Goal: Find specific page/section: Find specific page/section

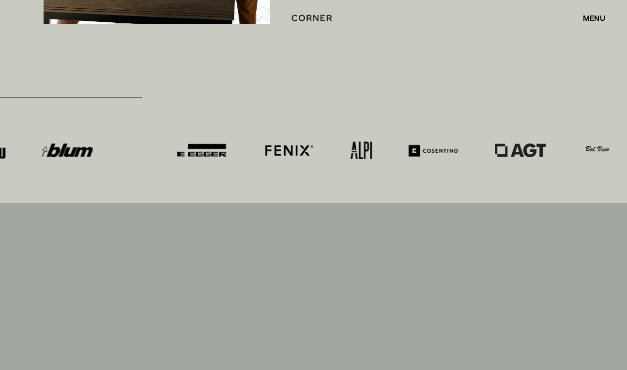
scroll to position [4729, 0]
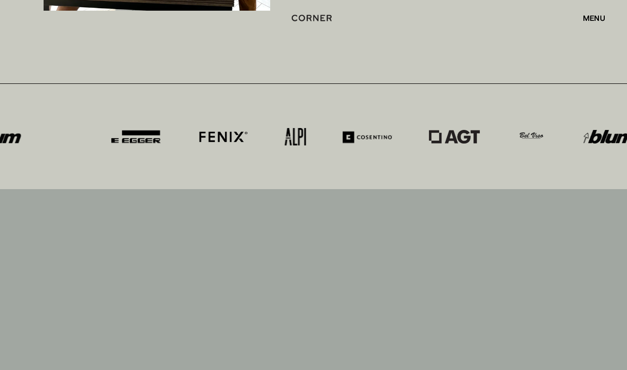
click at [591, 17] on div "menu" at bounding box center [594, 18] width 22 height 8
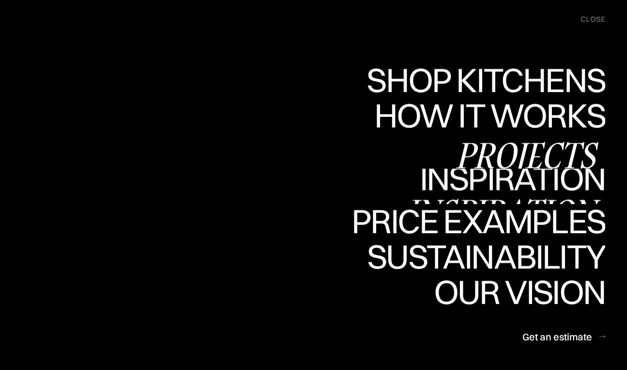
click at [510, 148] on link "Projects Projects" at bounding box center [527, 150] width 157 height 35
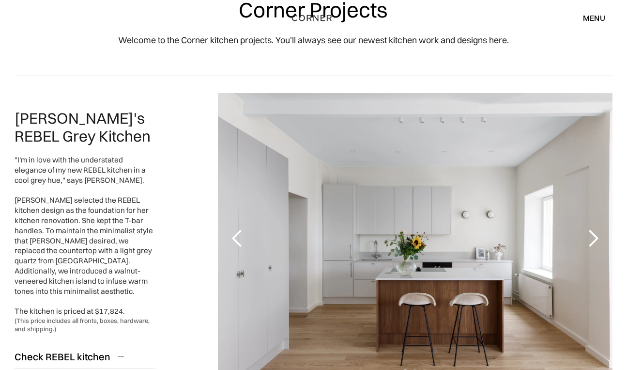
scroll to position [78, 0]
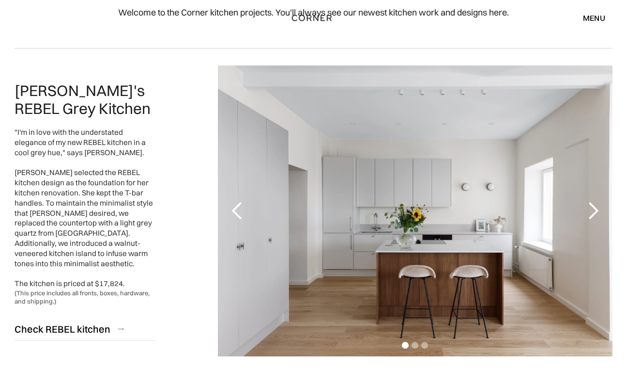
click at [592, 214] on div "next slide" at bounding box center [593, 210] width 19 height 19
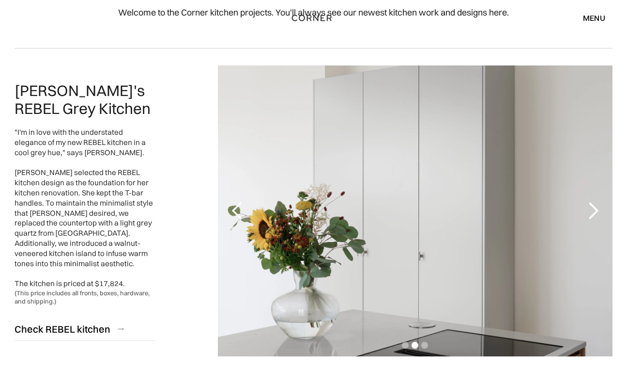
click at [592, 214] on div "next slide" at bounding box center [593, 210] width 19 height 19
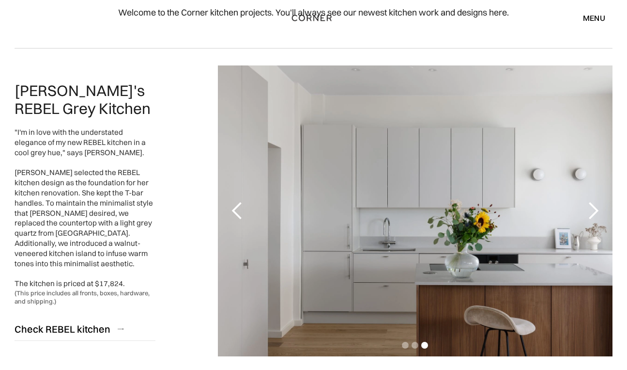
click at [592, 214] on div "next slide" at bounding box center [593, 210] width 19 height 19
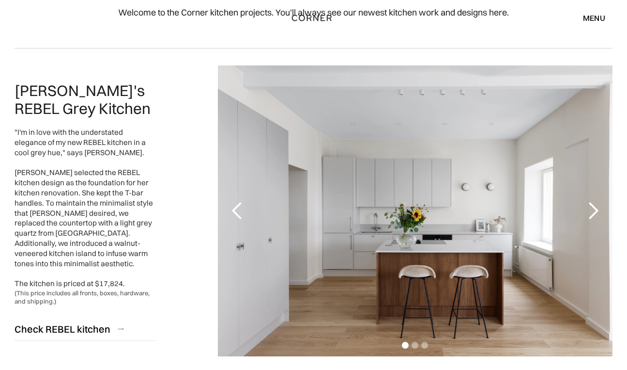
click at [592, 214] on div "next slide" at bounding box center [593, 210] width 19 height 19
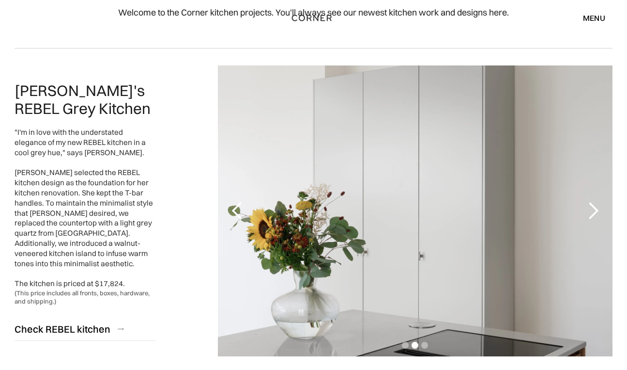
click at [592, 214] on div "next slide" at bounding box center [593, 210] width 19 height 19
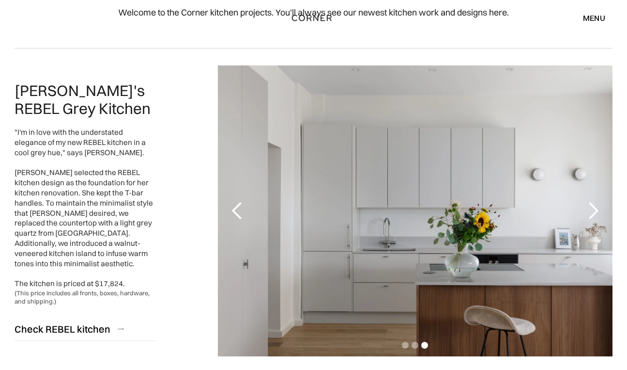
click at [592, 214] on div "next slide" at bounding box center [593, 210] width 19 height 19
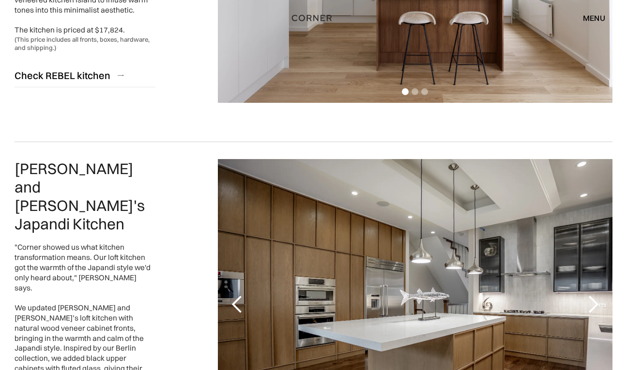
scroll to position [424, 0]
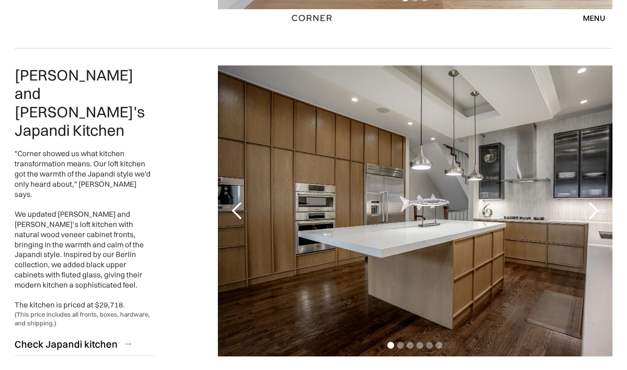
click at [591, 210] on div "next slide" at bounding box center [593, 210] width 19 height 19
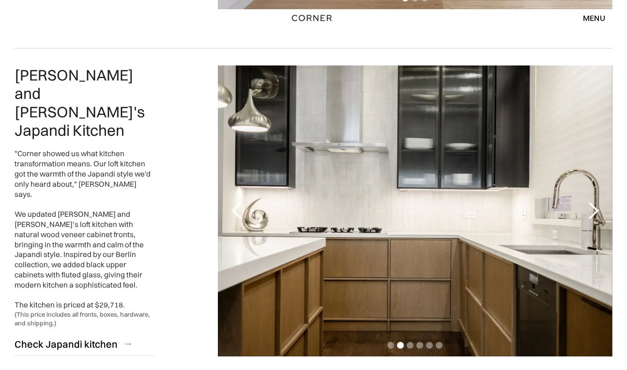
click at [591, 210] on div "next slide" at bounding box center [593, 210] width 19 height 19
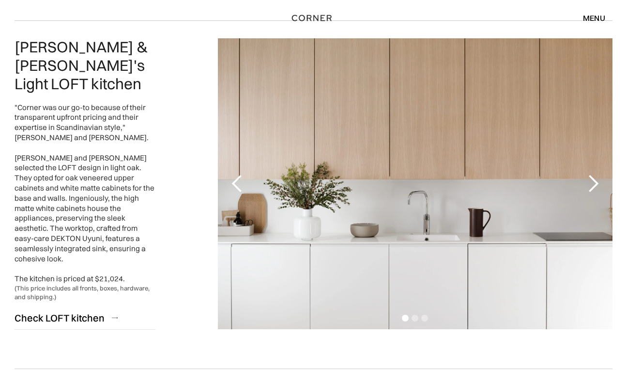
scroll to position [813, 0]
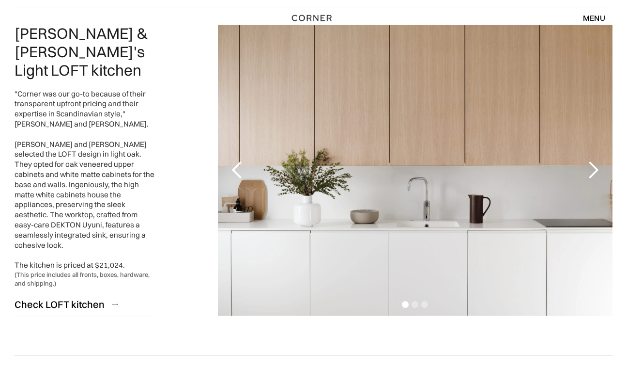
click at [584, 170] on div "next slide" at bounding box center [593, 169] width 19 height 19
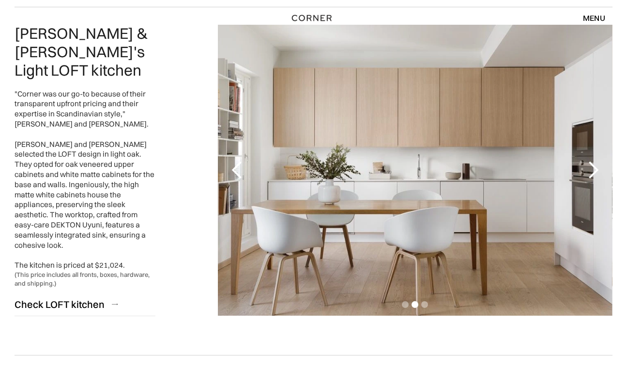
click at [584, 169] on div "next slide" at bounding box center [593, 169] width 19 height 19
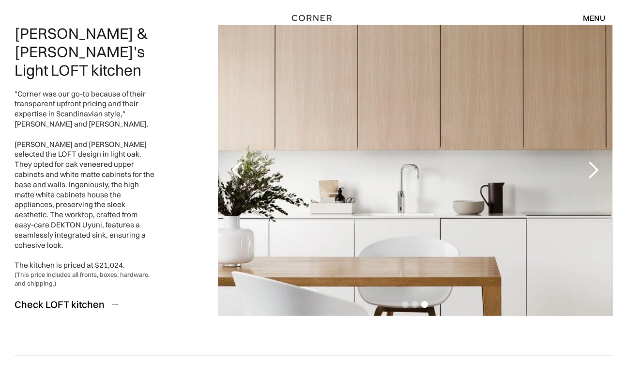
click at [584, 169] on div "next slide" at bounding box center [593, 169] width 19 height 19
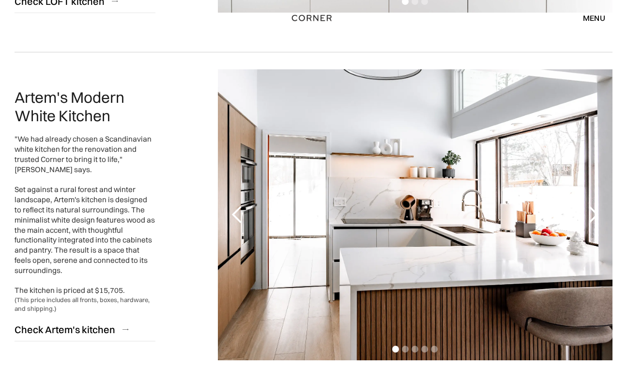
scroll to position [1141, 0]
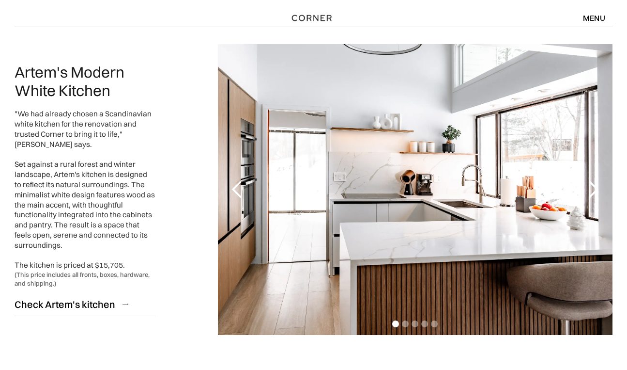
click at [591, 180] on div "next slide" at bounding box center [593, 189] width 19 height 19
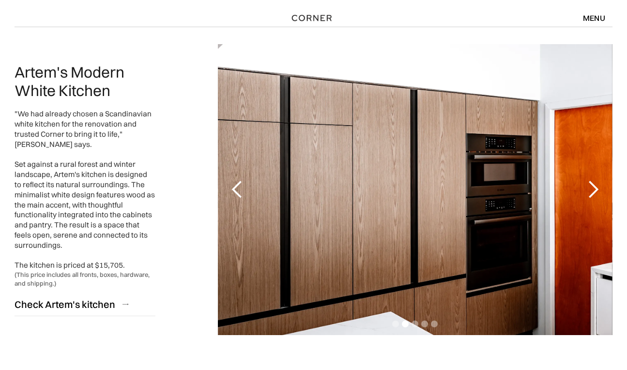
click at [591, 180] on div "next slide" at bounding box center [593, 189] width 19 height 19
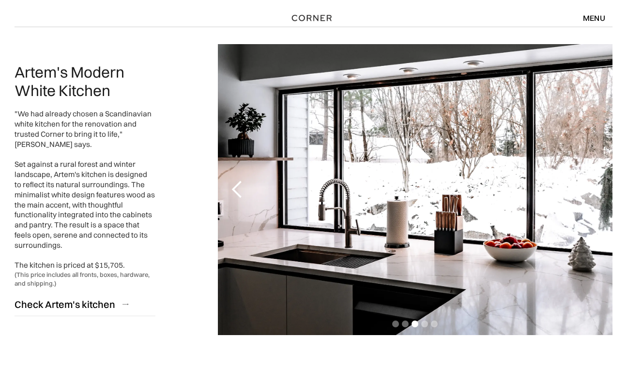
click at [591, 178] on div "next slide" at bounding box center [593, 189] width 39 height 291
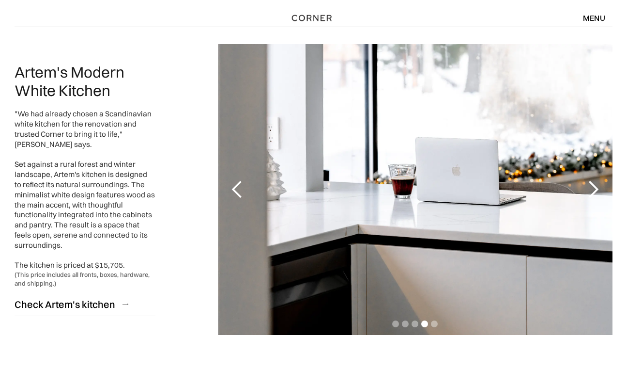
scroll to position [1138, 0]
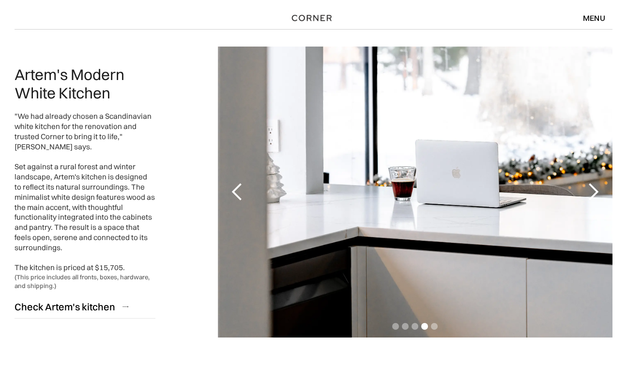
click at [597, 189] on div "next slide" at bounding box center [593, 191] width 19 height 19
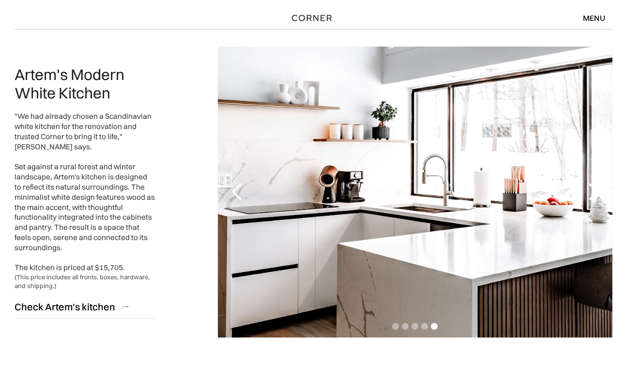
click at [597, 189] on div "next slide" at bounding box center [593, 191] width 19 height 19
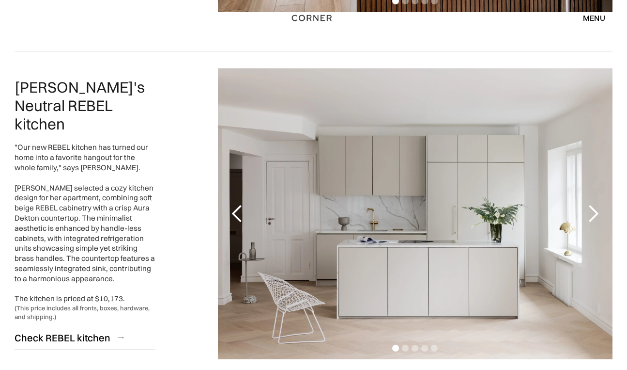
scroll to position [1561, 0]
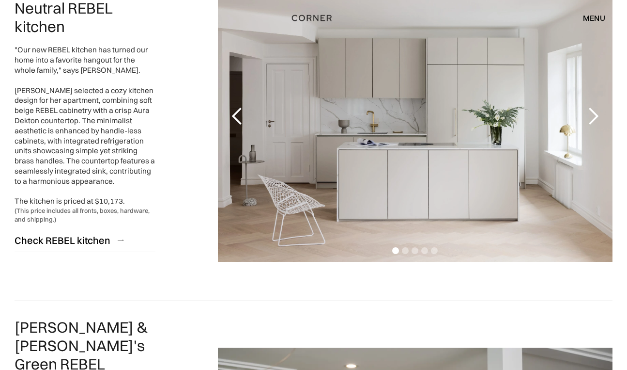
click at [589, 108] on div "next slide" at bounding box center [593, 116] width 19 height 19
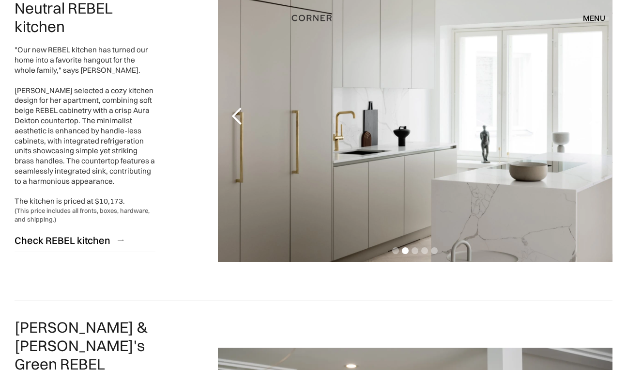
click at [590, 110] on div "next slide" at bounding box center [593, 116] width 19 height 19
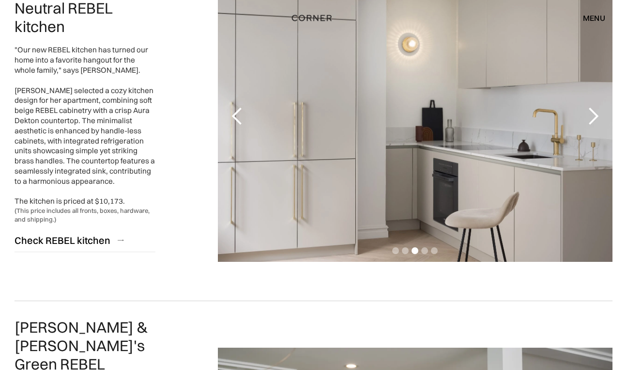
click at [590, 110] on div "next slide" at bounding box center [593, 116] width 19 height 19
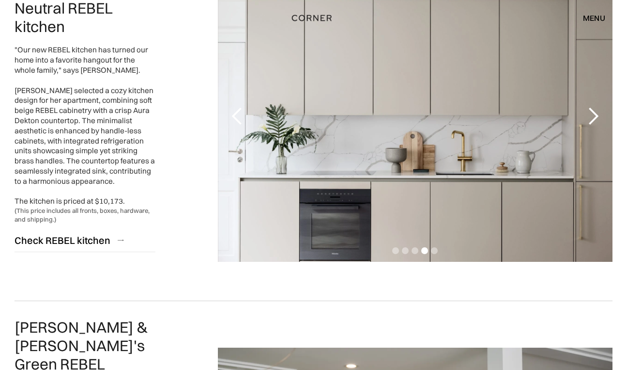
click at [590, 110] on div "next slide" at bounding box center [593, 116] width 19 height 19
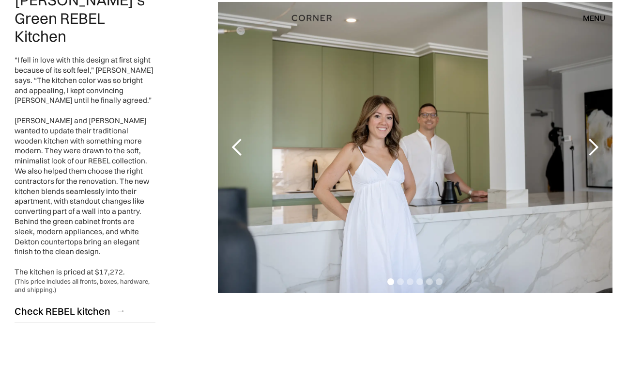
scroll to position [1922, 0]
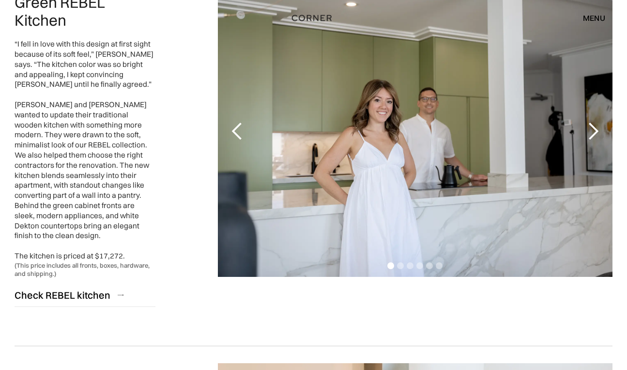
click at [594, 122] on div "next slide" at bounding box center [593, 131] width 19 height 19
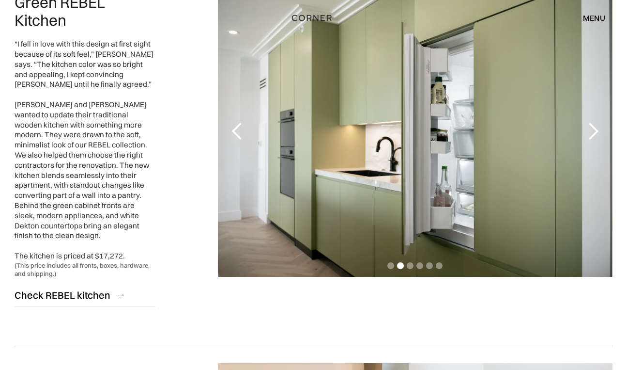
click at [594, 122] on div "next slide" at bounding box center [593, 131] width 19 height 19
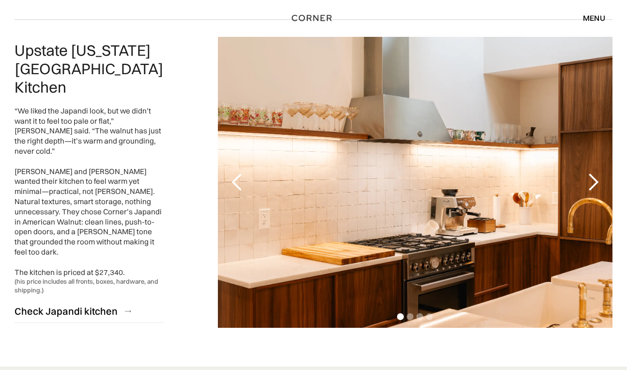
scroll to position [2252, 0]
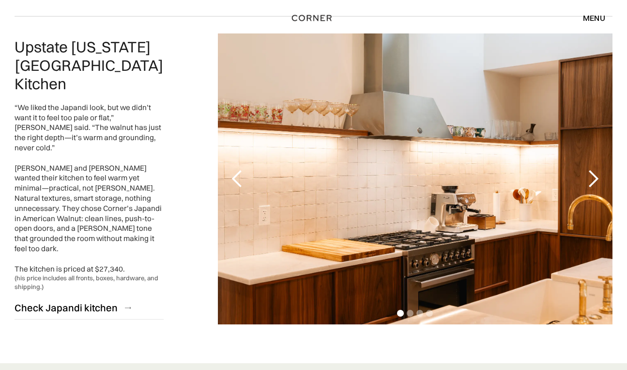
click at [591, 169] on div "next slide" at bounding box center [593, 178] width 19 height 19
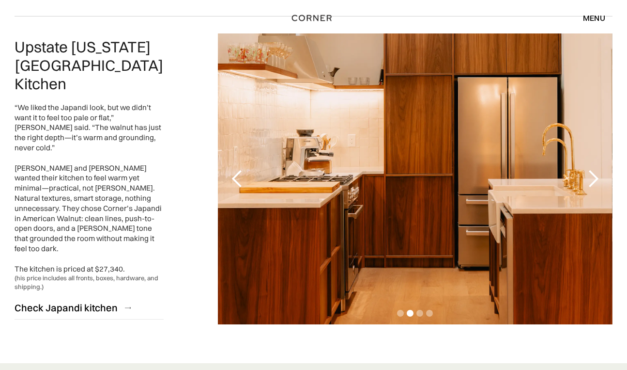
click at [591, 169] on div "next slide" at bounding box center [593, 178] width 19 height 19
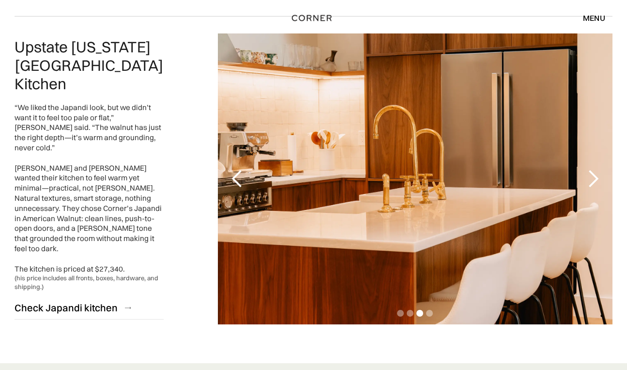
click at [591, 169] on div "next slide" at bounding box center [593, 178] width 19 height 19
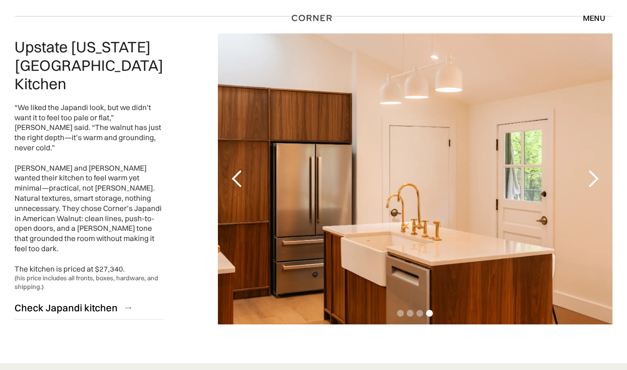
click at [591, 169] on div "next slide" at bounding box center [593, 178] width 19 height 19
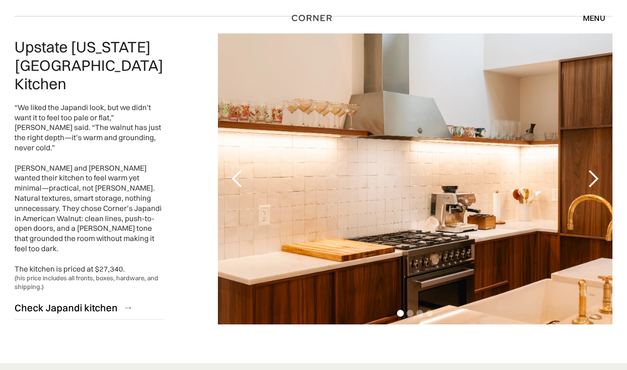
click at [591, 169] on div "next slide" at bounding box center [593, 178] width 19 height 19
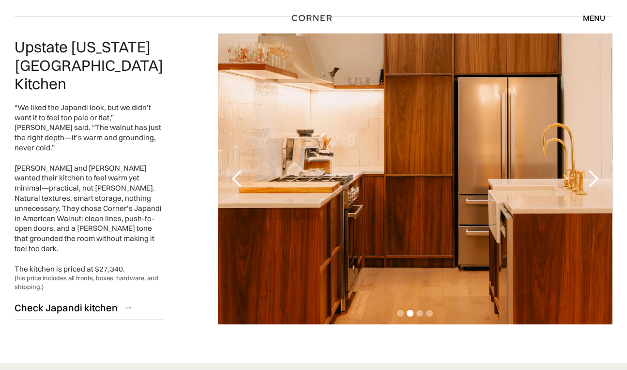
click at [591, 169] on div "next slide" at bounding box center [593, 178] width 19 height 19
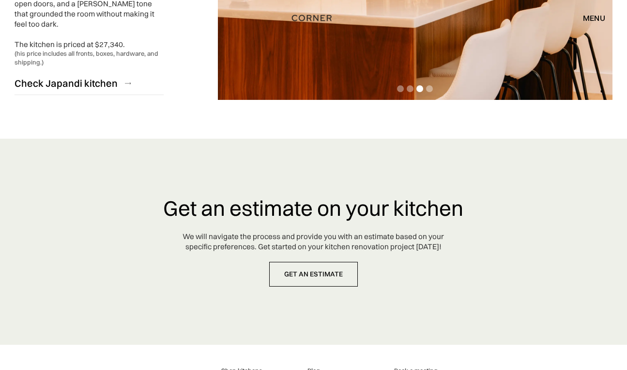
scroll to position [2574, 0]
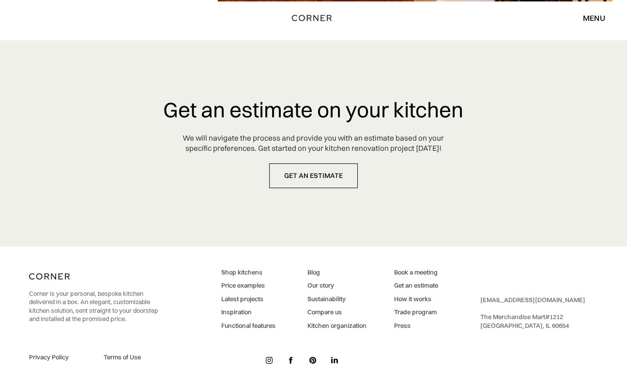
click at [590, 18] on div "menu" at bounding box center [594, 18] width 22 height 8
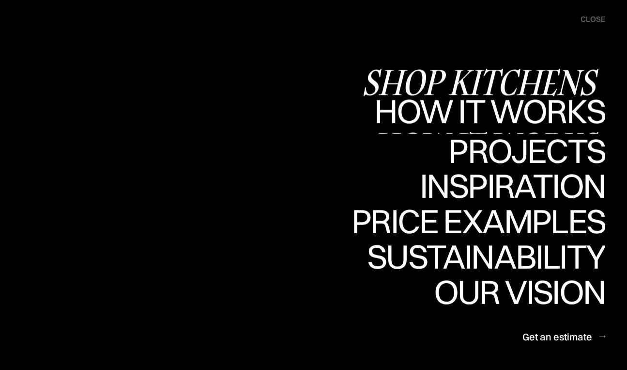
click at [523, 86] on div "Shop Kitchens" at bounding box center [484, 82] width 244 height 34
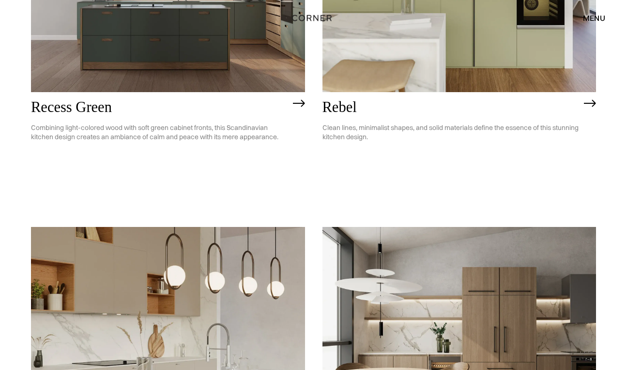
scroll to position [1624, 0]
